Goal: Task Accomplishment & Management: Complete application form

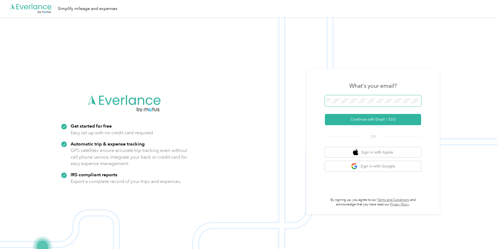
click at [377, 106] on span at bounding box center [373, 100] width 96 height 11
click at [376, 103] on span at bounding box center [373, 100] width 96 height 11
click at [376, 121] on button "Continue with Email / SSO" at bounding box center [373, 119] width 96 height 11
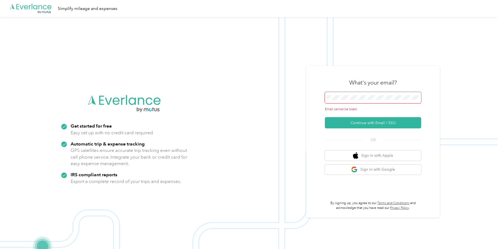
drag, startPoint x: 361, startPoint y: 92, endPoint x: 361, endPoint y: 95, distance: 3.0
click at [361, 93] on span at bounding box center [373, 97] width 96 height 11
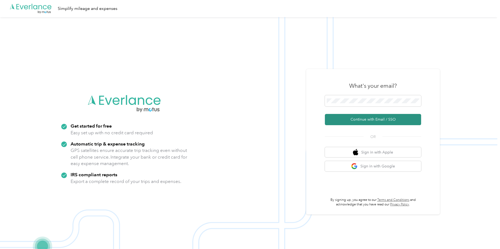
click at [379, 119] on button "Continue with Email / SSO" at bounding box center [373, 119] width 96 height 11
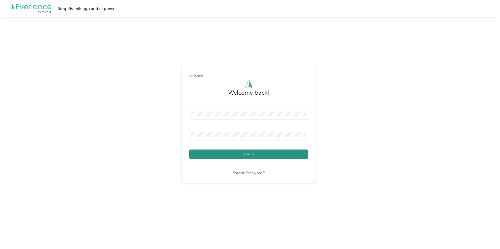
click at [259, 154] on button "Login" at bounding box center [248, 153] width 119 height 9
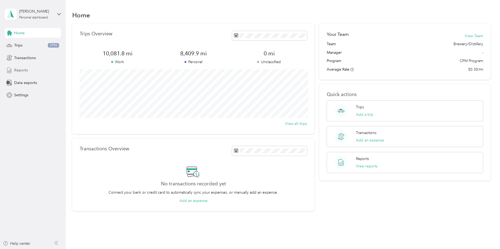
click at [19, 71] on span "Reports" at bounding box center [21, 70] width 14 height 6
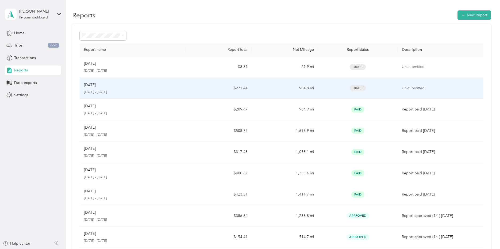
click at [278, 89] on td "904.8 mi" at bounding box center [285, 88] width 66 height 21
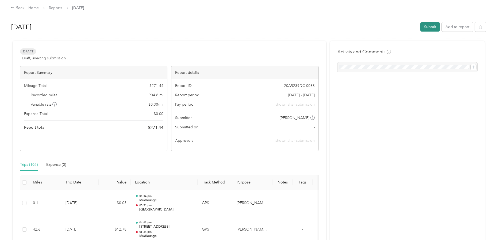
click at [434, 25] on button "Submit" at bounding box center [430, 26] width 20 height 9
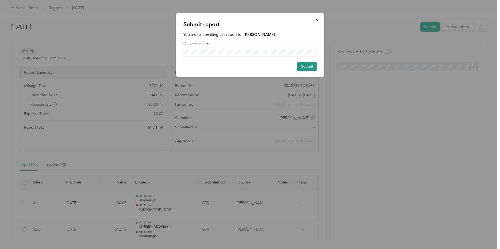
click at [303, 69] on button "Submit" at bounding box center [307, 66] width 20 height 9
